Goal: Transaction & Acquisition: Purchase product/service

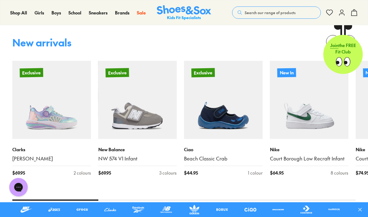
scroll to position [303, 0]
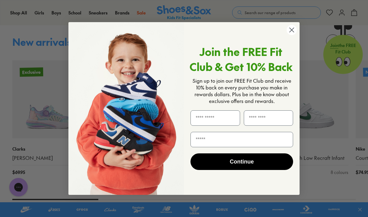
click at [293, 35] on circle "Close dialog" at bounding box center [291, 30] width 10 height 10
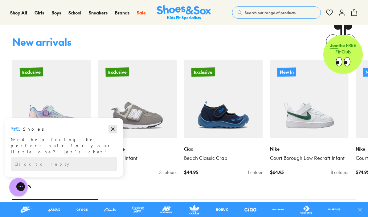
click at [113, 130] on icon "Dismiss campaign" at bounding box center [112, 129] width 3 height 3
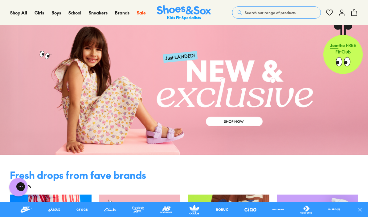
scroll to position [0, 0]
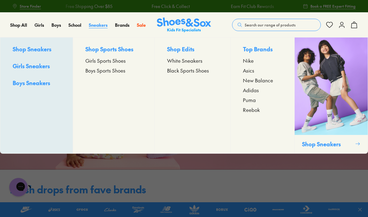
click at [103, 28] on link "Sneakers" at bounding box center [98, 25] width 19 height 6
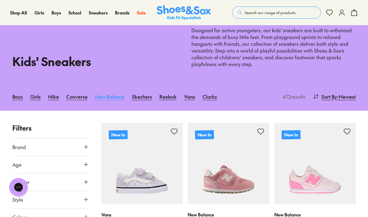
click at [116, 100] on link "New Balance" at bounding box center [110, 97] width 30 height 14
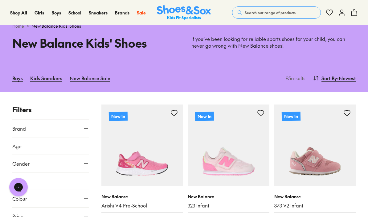
scroll to position [36, 0]
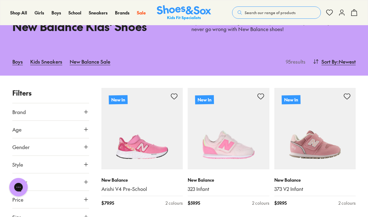
click at [88, 148] on icon at bounding box center [86, 147] width 6 height 6
click at [40, 160] on label "Boys" at bounding box center [38, 165] width 19 height 11
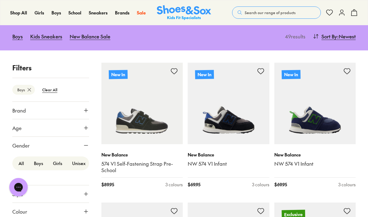
click at [81, 162] on label "Unisex" at bounding box center [78, 163] width 23 height 11
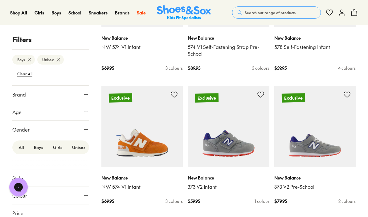
scroll to position [988, 0]
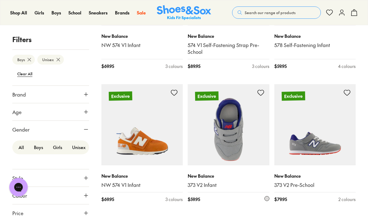
click at [246, 147] on img at bounding box center [229, 125] width 82 height 82
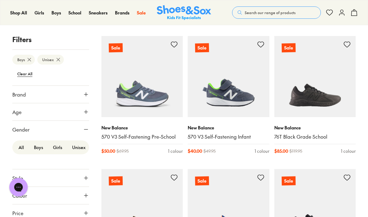
scroll to position [1702, 0]
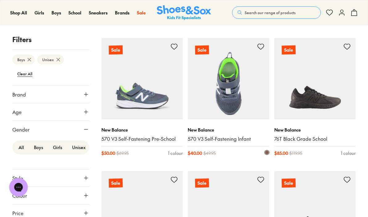
click at [253, 93] on img at bounding box center [229, 79] width 82 height 82
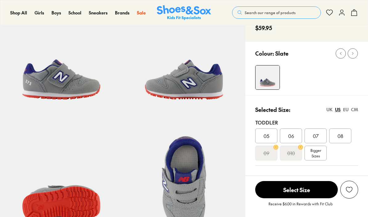
scroll to position [49, 0]
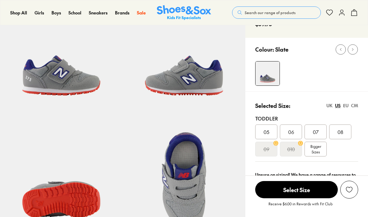
select select "*"
click at [335, 134] on div "08" at bounding box center [340, 132] width 22 height 15
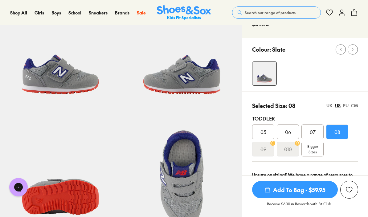
scroll to position [74, 0]
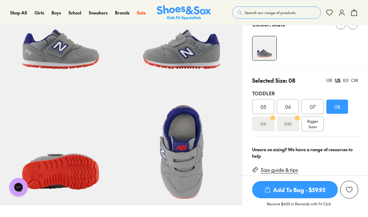
click at [352, 79] on div "CM" at bounding box center [354, 80] width 7 height 6
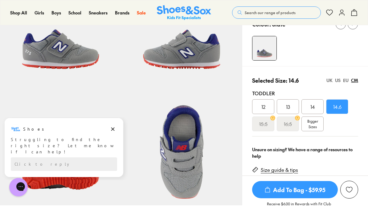
click at [343, 81] on div "EU" at bounding box center [346, 80] width 6 height 6
click at [338, 81] on div "US" at bounding box center [338, 80] width 6 height 6
click at [326, 81] on div "UK" at bounding box center [329, 80] width 6 height 6
click at [339, 79] on div "US" at bounding box center [338, 80] width 6 height 6
click at [330, 82] on div "UK" at bounding box center [329, 80] width 6 height 6
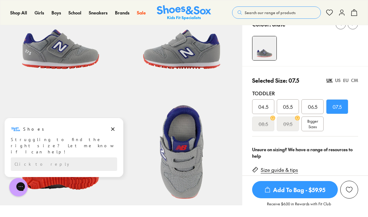
click at [346, 77] on div "EU" at bounding box center [346, 80] width 6 height 6
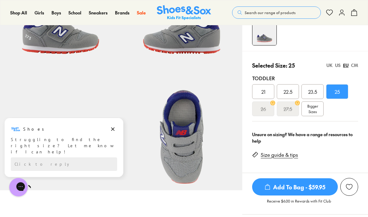
scroll to position [80, 0]
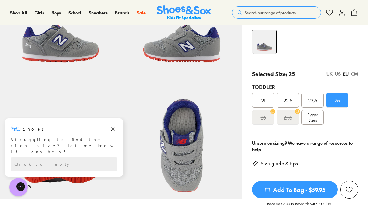
click at [353, 77] on div "CM" at bounding box center [354, 74] width 7 height 6
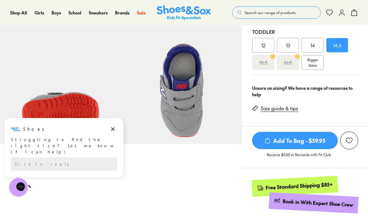
scroll to position [138, 0]
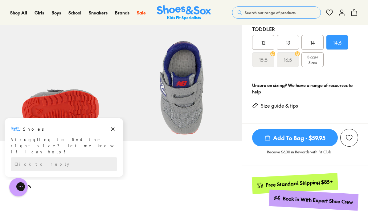
click at [112, 122] on div "Shoes Shoes says: Struggling to find the right size? Let me know if I can help!…" at bounding box center [64, 147] width 119 height 59
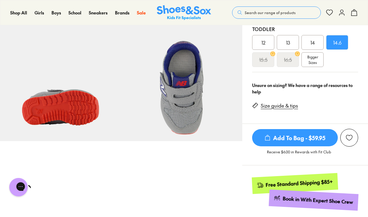
click at [114, 154] on div "Pinch & Zoom (100%)" at bounding box center [121, 197] width 242 height 597
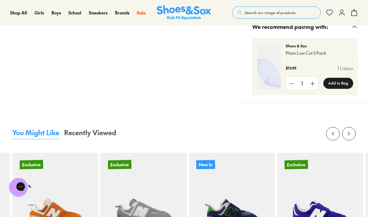
scroll to position [531, 0]
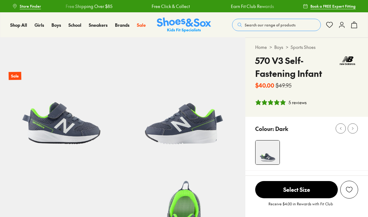
select select "*"
